Goal: Navigation & Orientation: Find specific page/section

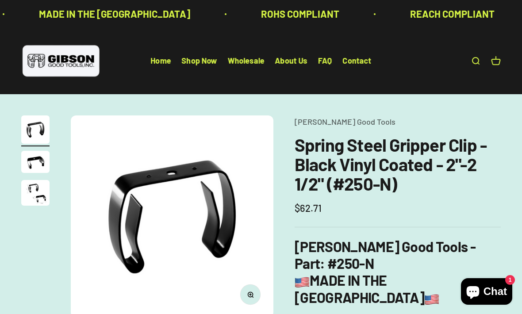
click at [199, 57] on link "Shop Now" at bounding box center [199, 61] width 35 height 10
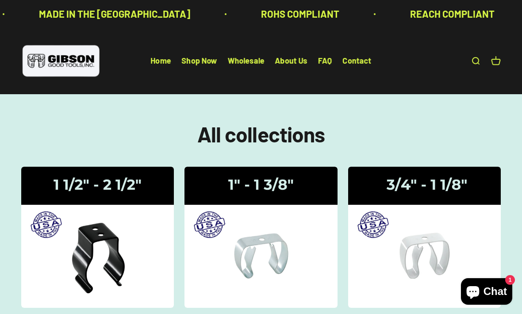
click at [281, 226] on img at bounding box center [261, 237] width 153 height 141
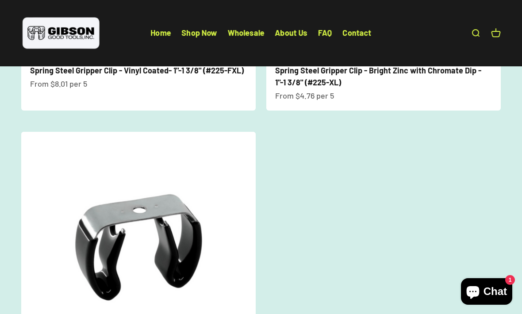
scroll to position [294, 0]
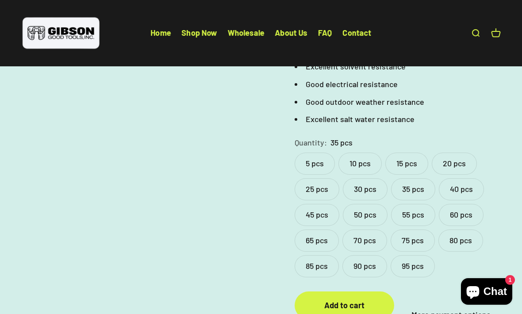
scroll to position [391, 0]
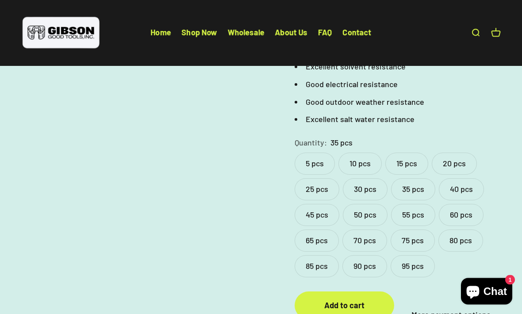
click at [202, 22] on div "Open navigation menu Open search Home Shop Now Wholesale About Us FAQ Contact G…" at bounding box center [261, 33] width 522 height 66
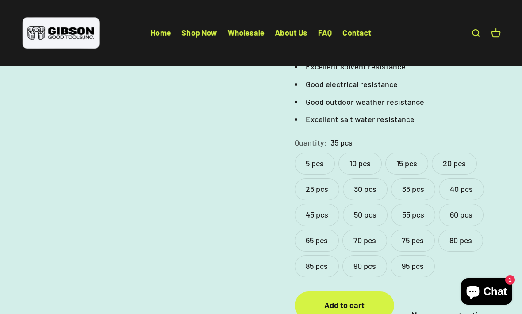
click at [201, 31] on link "Shop Now" at bounding box center [199, 33] width 35 height 10
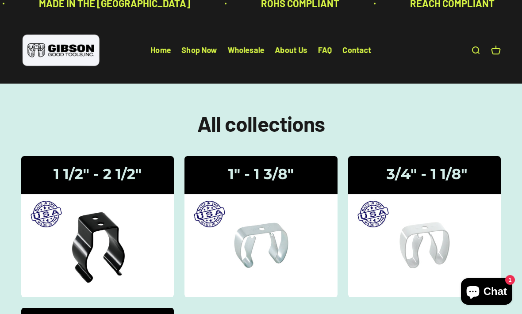
scroll to position [14, 0]
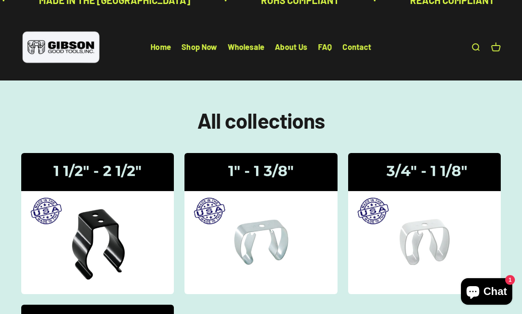
click at [281, 122] on h1 "All collections" at bounding box center [261, 120] width 480 height 23
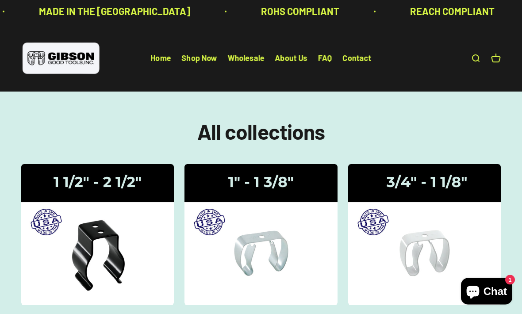
scroll to position [0, 0]
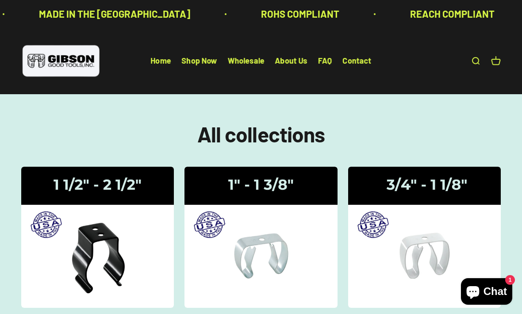
click at [326, 60] on link "FAQ" at bounding box center [325, 61] width 14 height 10
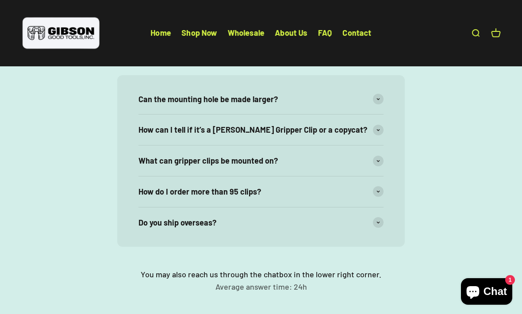
scroll to position [96, 0]
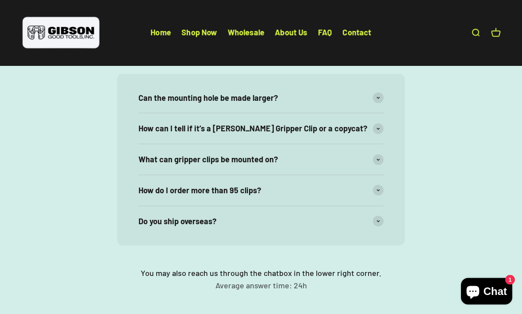
click at [380, 125] on span at bounding box center [378, 129] width 11 height 11
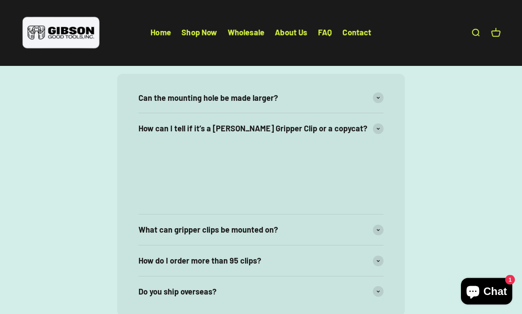
scroll to position [96, 0]
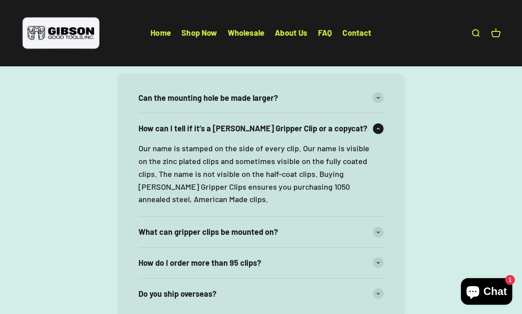
click at [383, 125] on span at bounding box center [378, 128] width 11 height 11
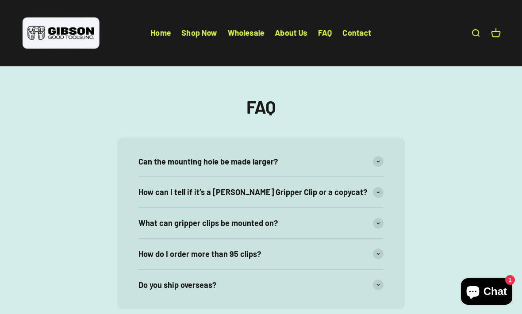
scroll to position [33, 0]
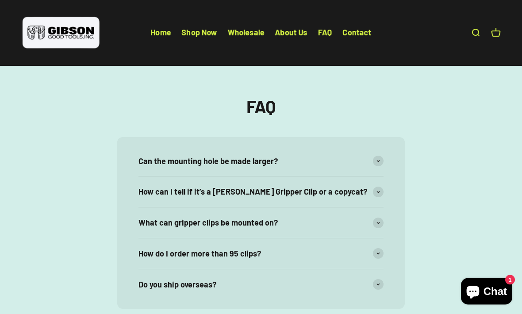
click at [296, 30] on link "About Us" at bounding box center [291, 33] width 32 height 10
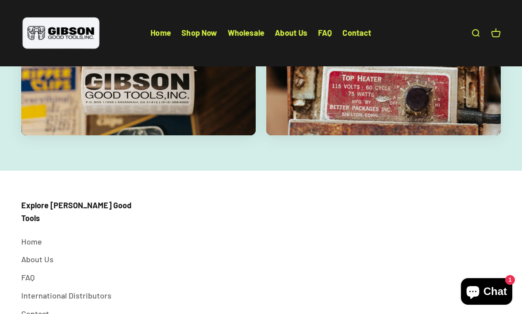
scroll to position [1416, 0]
